Goal: Transaction & Acquisition: Subscribe to service/newsletter

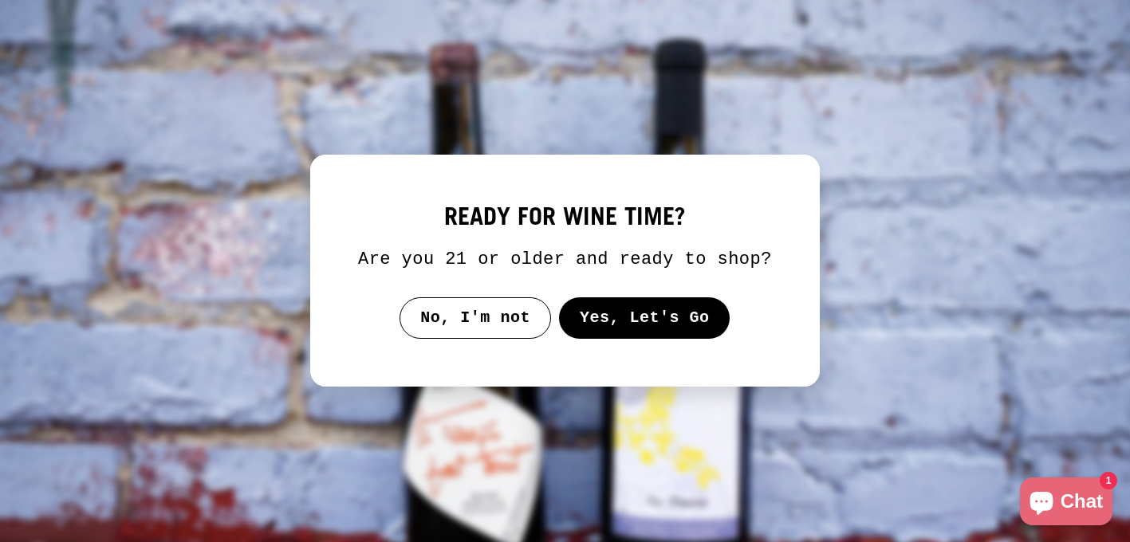
click at [604, 331] on button "Yes, Let's Go" at bounding box center [644, 318] width 171 height 41
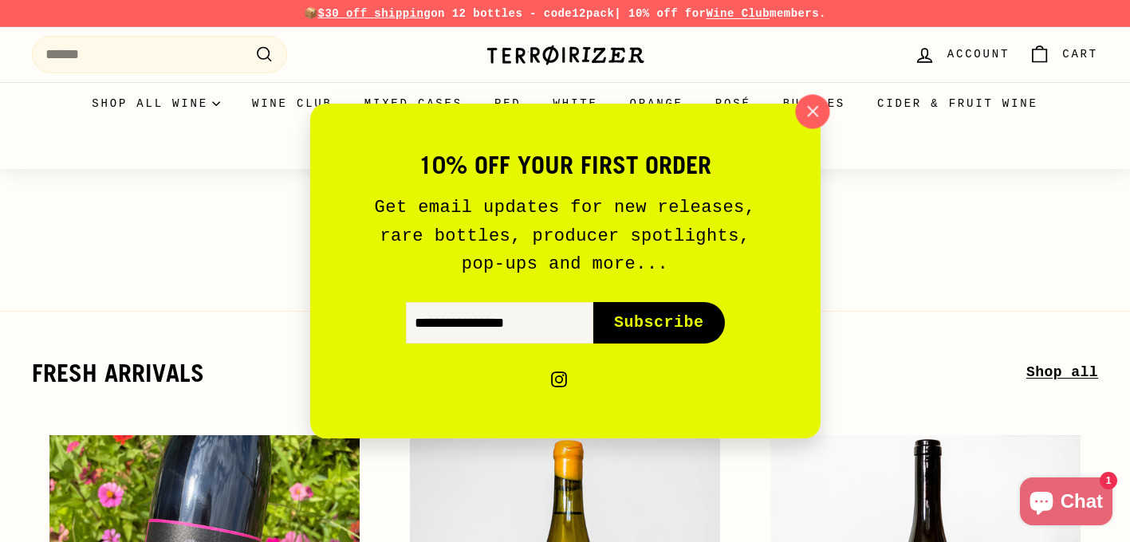
click at [807, 101] on icon "button" at bounding box center [812, 112] width 24 height 24
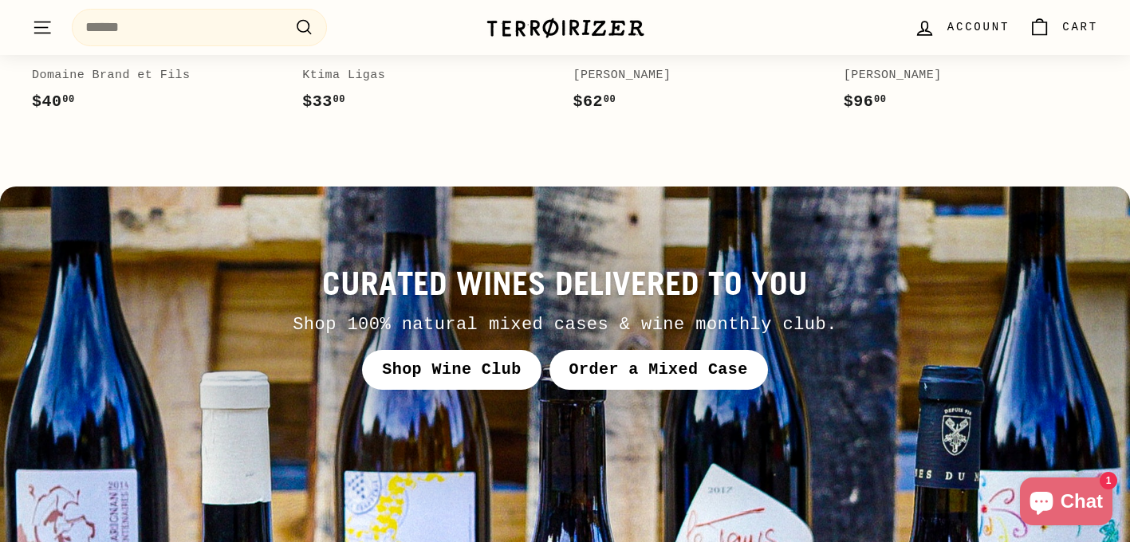
scroll to position [5973, 0]
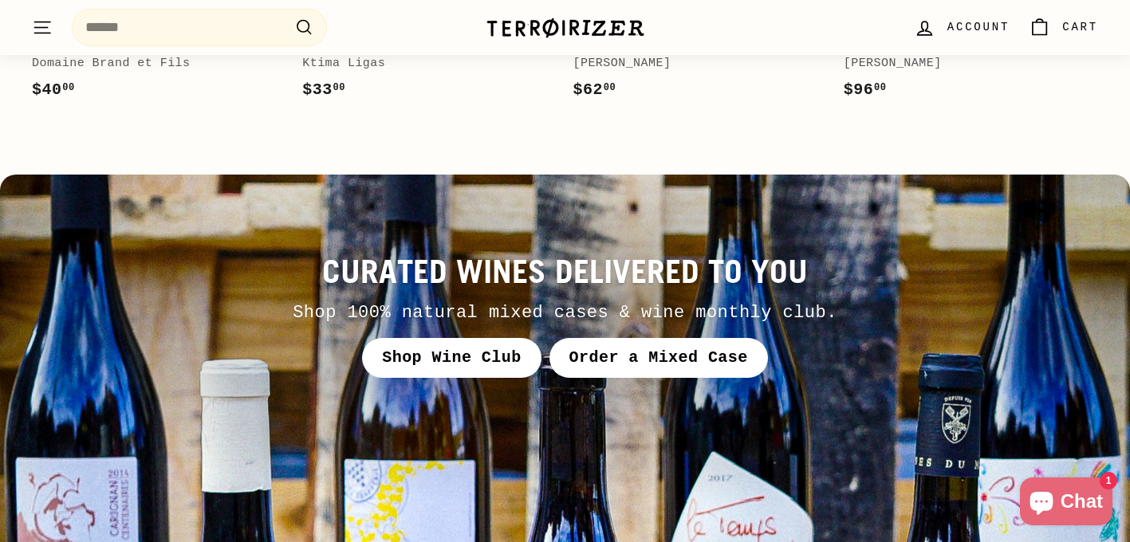
click at [456, 338] on link "Shop Wine Club" at bounding box center [451, 358] width 179 height 40
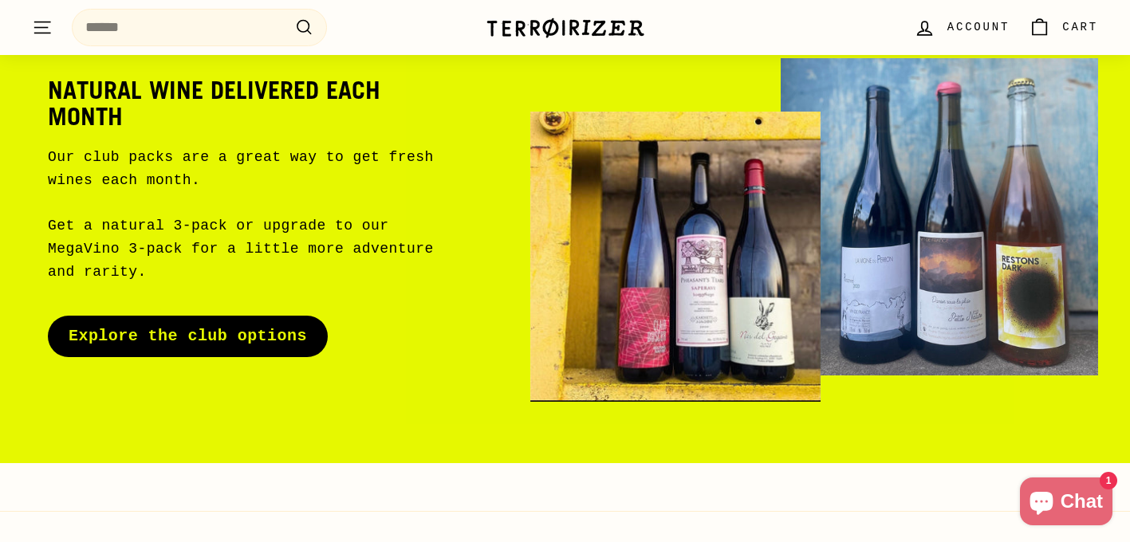
scroll to position [172, 0]
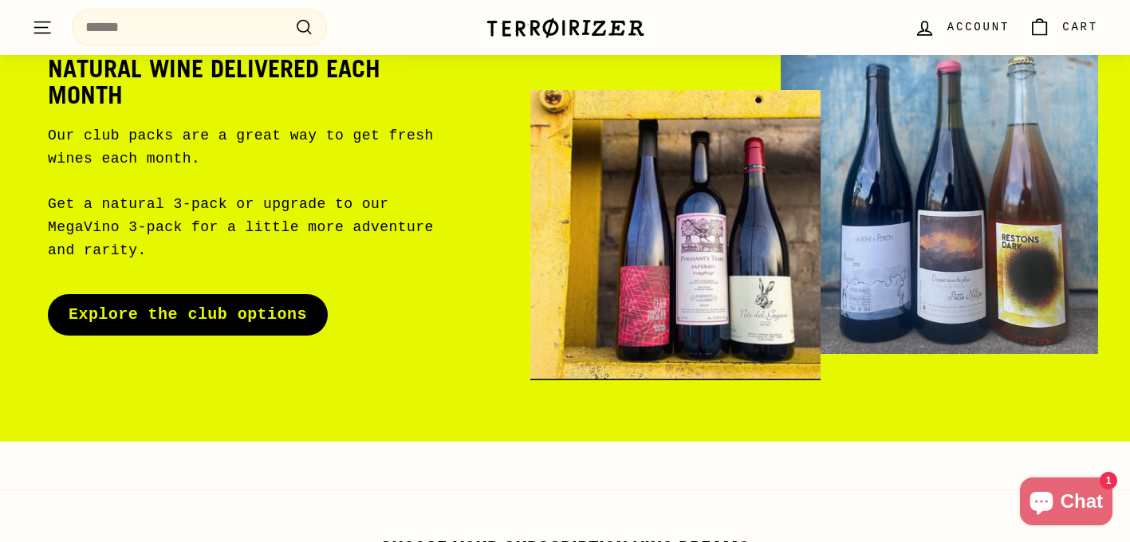
click at [251, 296] on link "Explore the club options" at bounding box center [188, 314] width 280 height 41
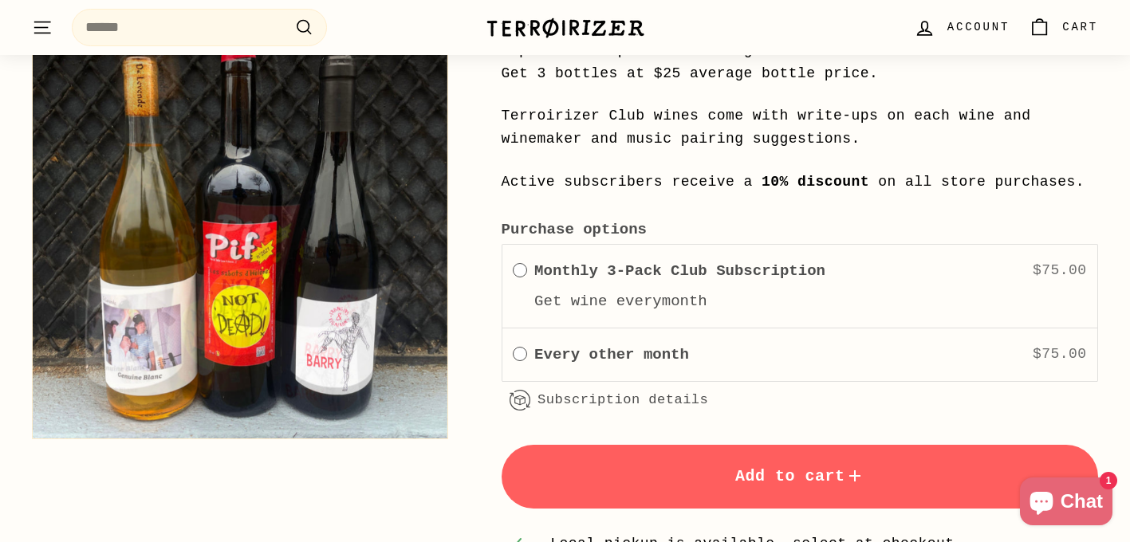
scroll to position [1791, 0]
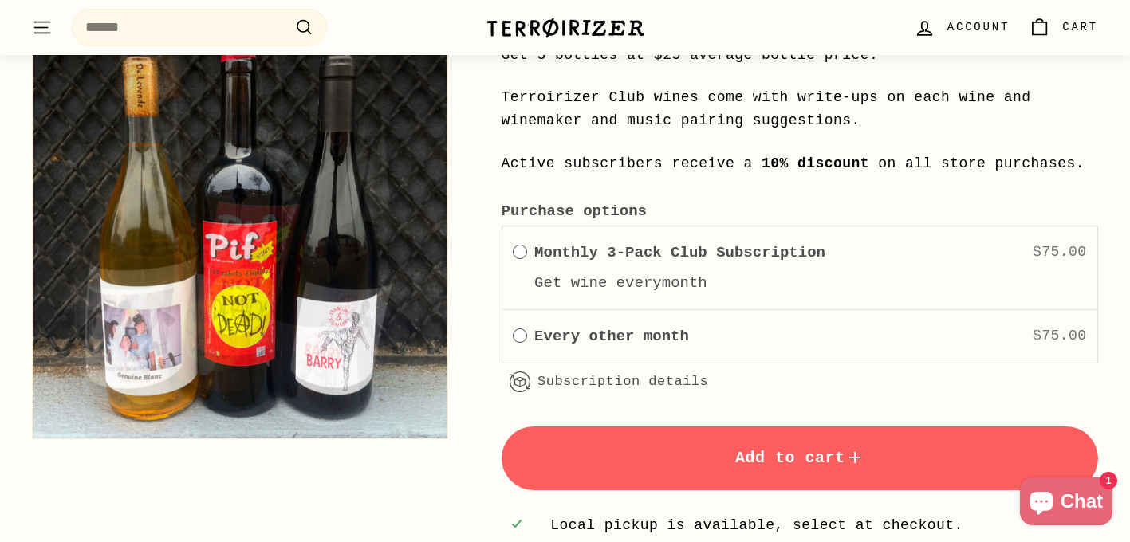
click at [680, 327] on label "Every other month" at bounding box center [611, 337] width 155 height 24
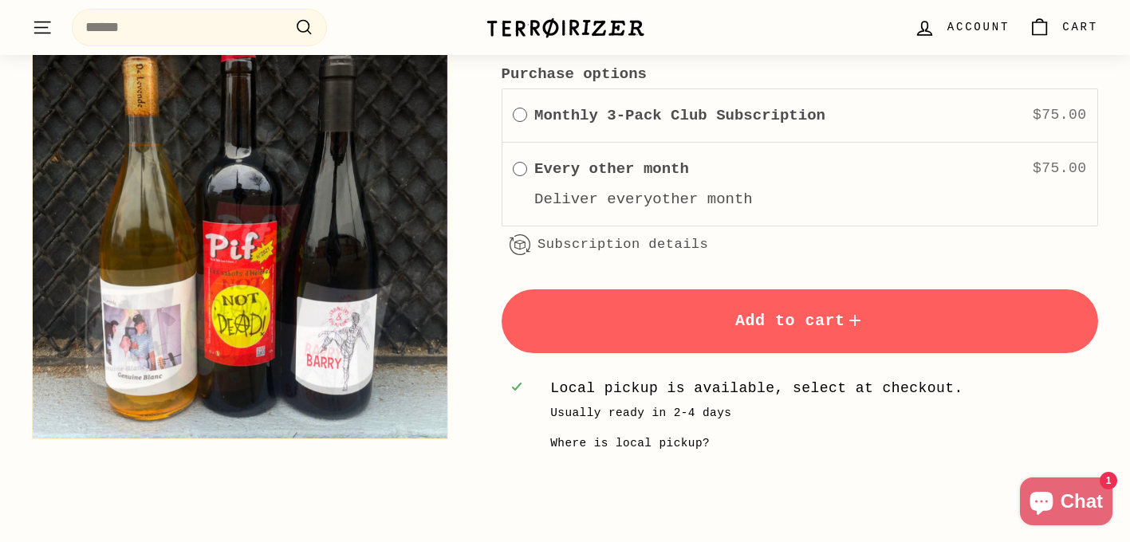
scroll to position [1930, 0]
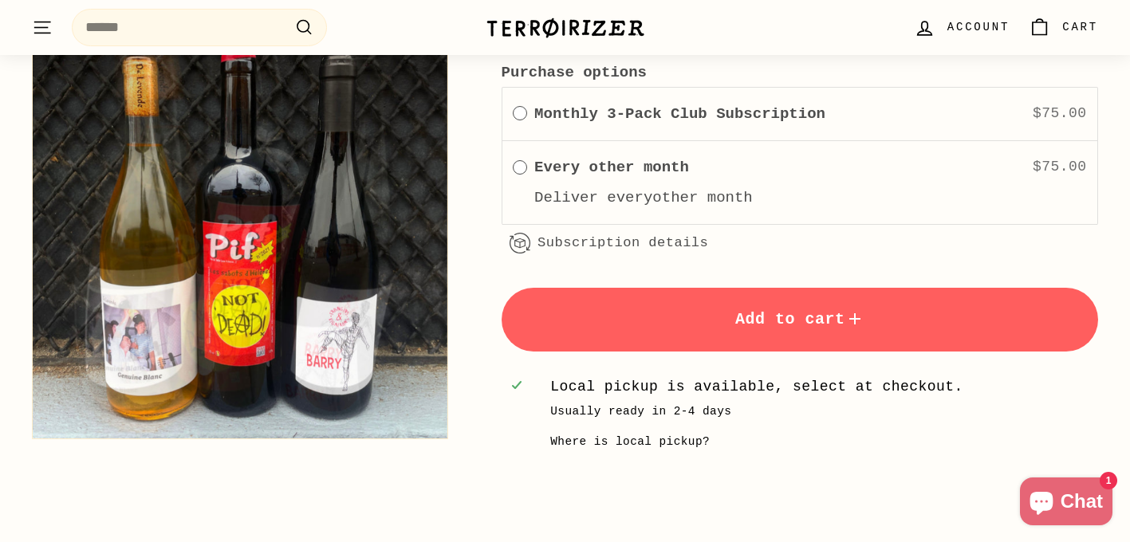
click at [0, 0] on div "How subscriptions work You can modify or cancel your subscriptions anytime. The…" at bounding box center [0, 0] width 0 height 0
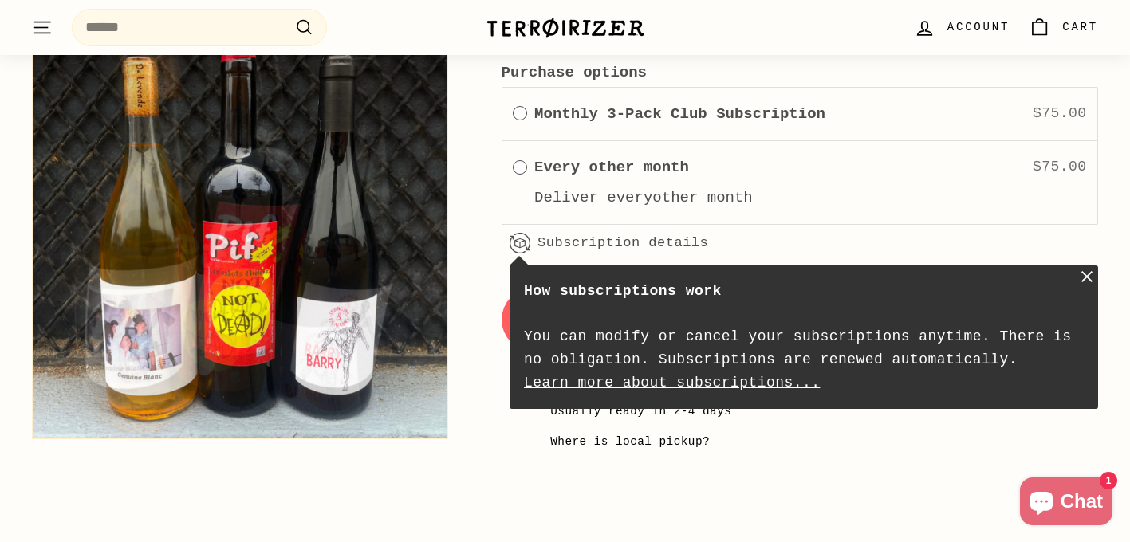
click at [587, 383] on link "Learn more about subscriptions..." at bounding box center [672, 383] width 296 height 16
